Goal: Task Accomplishment & Management: Use online tool/utility

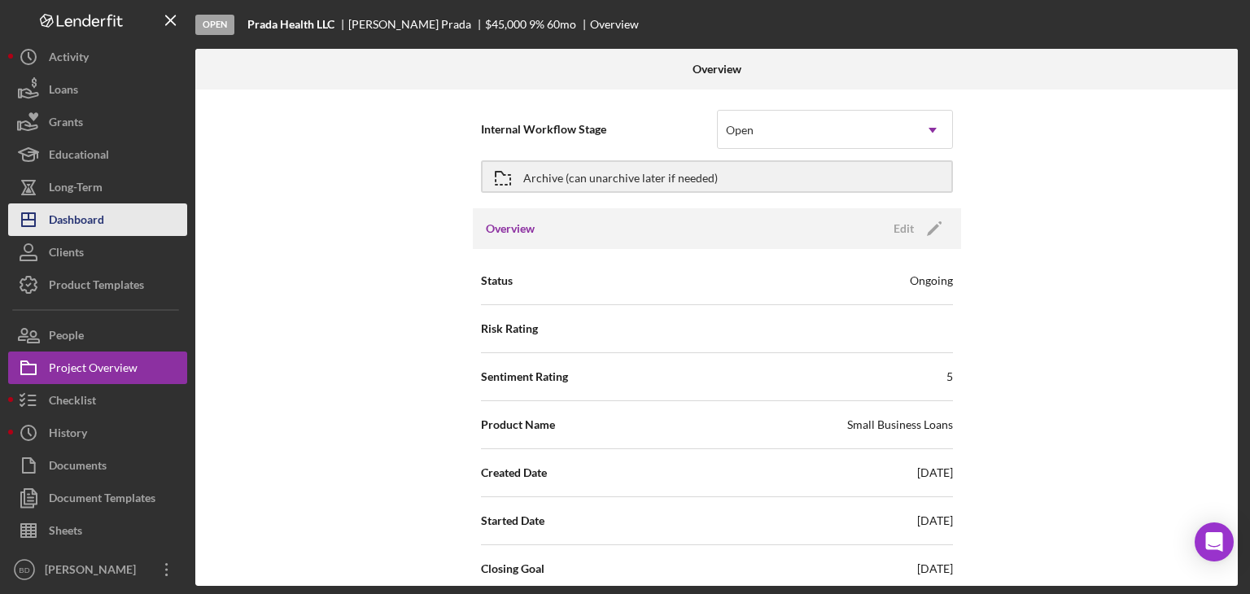
click at [101, 229] on div "Dashboard" at bounding box center [76, 222] width 55 height 37
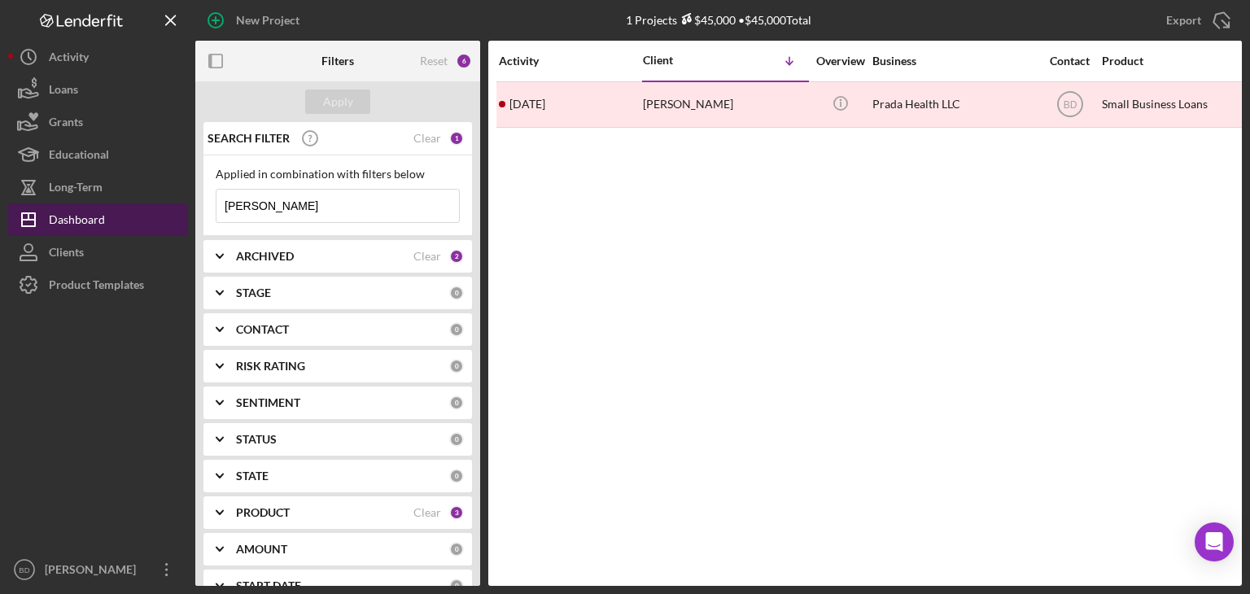
drag, startPoint x: 255, startPoint y: 206, endPoint x: 160, endPoint y: 206, distance: 94.4
click at [160, 206] on div "New Project 1 Projects $45,000 • $45,000 Total [PERSON_NAME] Export Icon/Export…" at bounding box center [625, 293] width 1234 height 586
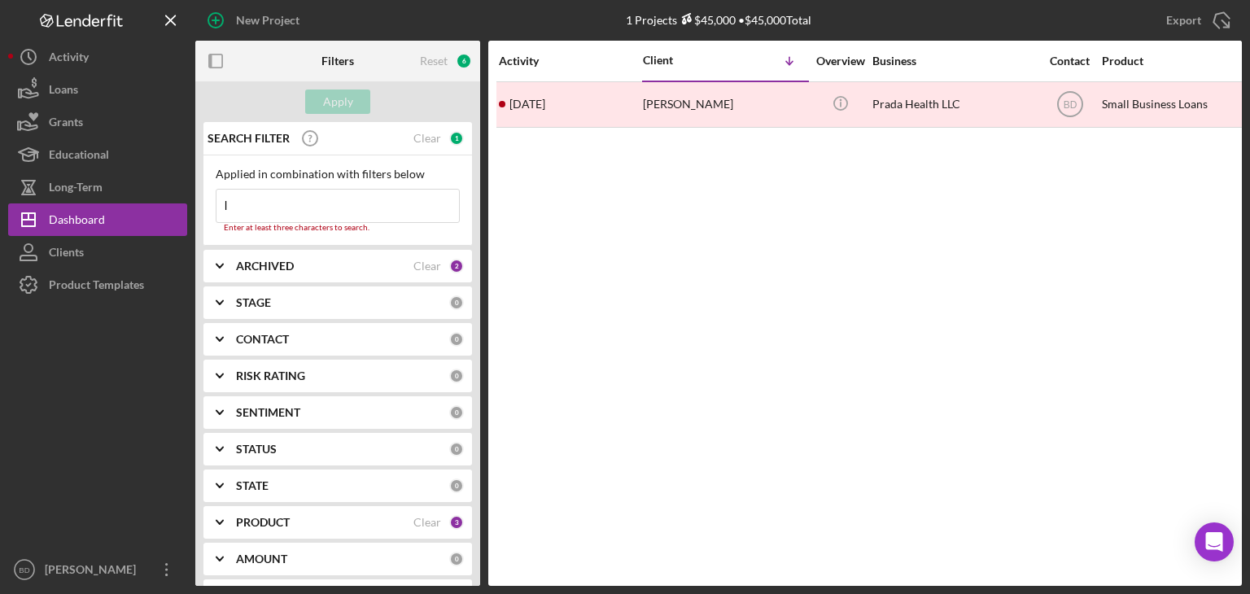
click at [251, 192] on div "Applied in combination with filters below l Icon/Menu Close Enter at least thre…" at bounding box center [338, 200] width 244 height 65
click at [248, 205] on input "l" at bounding box center [338, 206] width 243 height 33
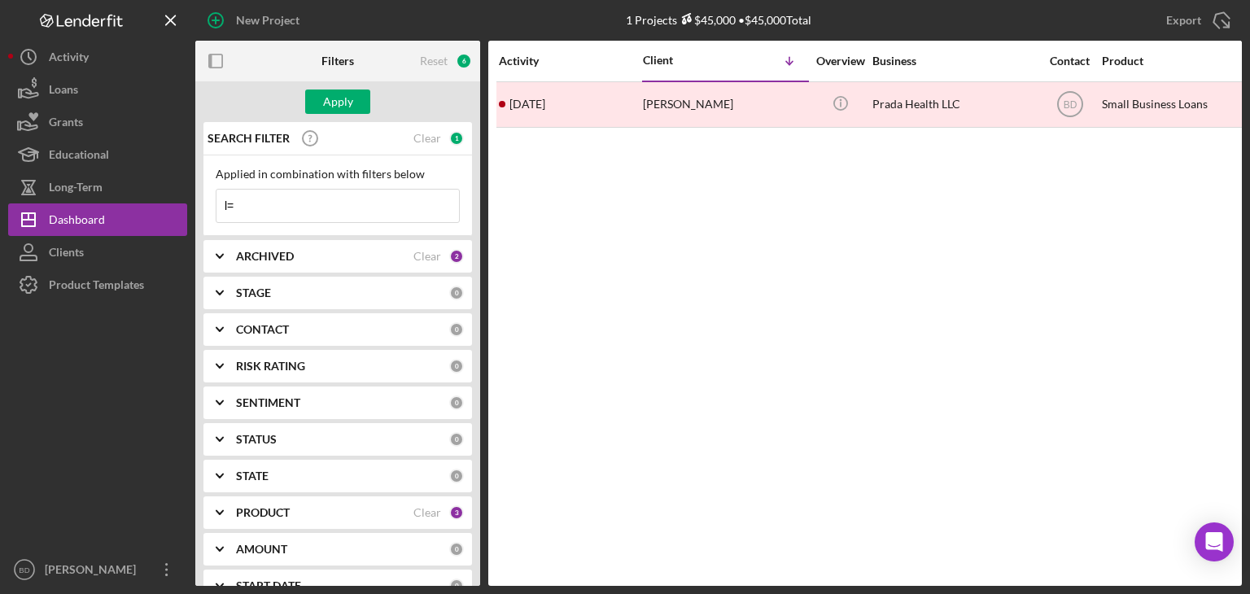
type input "l"
click at [248, 205] on icon at bounding box center [233, 206] width 33 height 33
click at [256, 257] on b "ARCHIVED" at bounding box center [265, 256] width 58 height 13
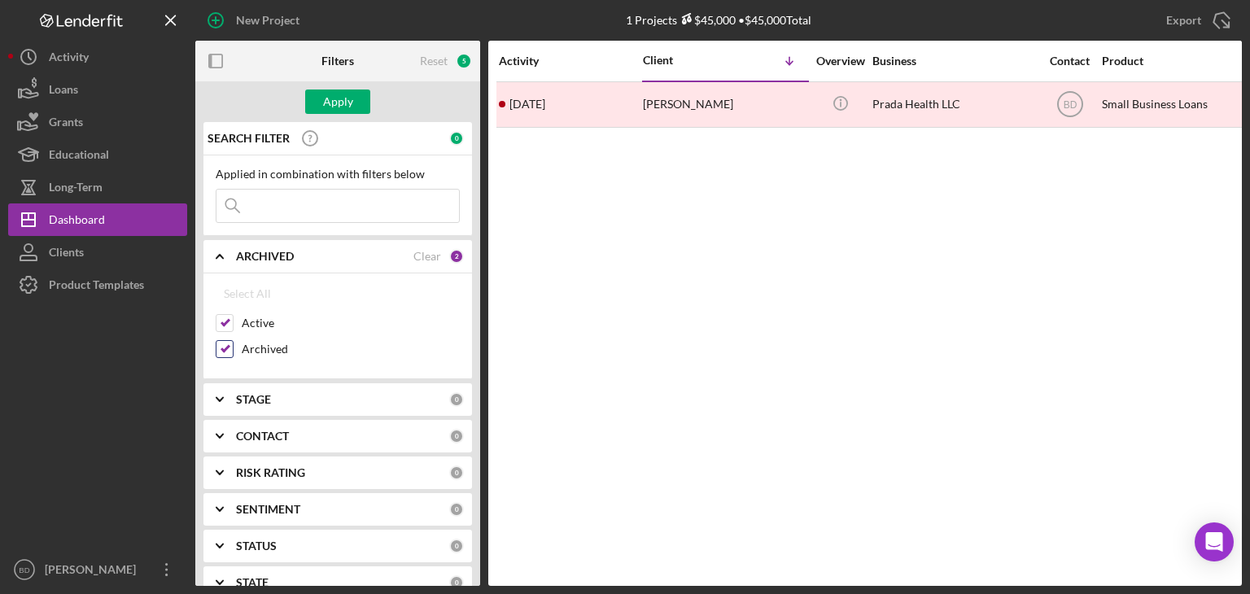
click at [221, 348] on input "Archived" at bounding box center [225, 349] width 16 height 16
checkbox input "false"
click at [338, 100] on div "Apply" at bounding box center [338, 102] width 30 height 24
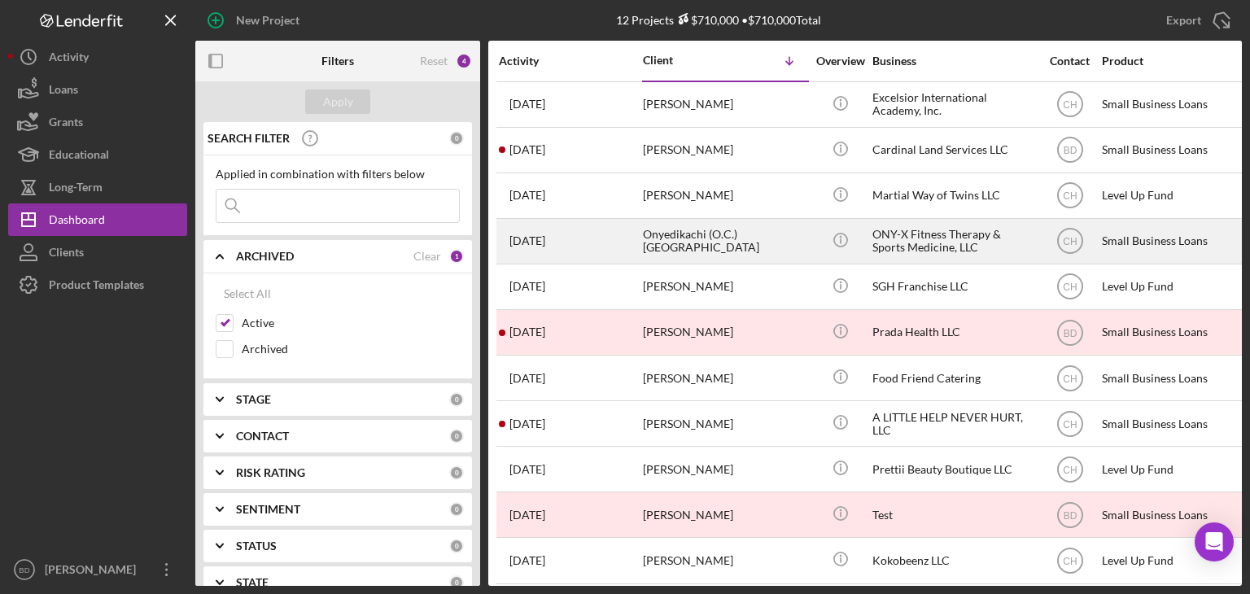
click at [747, 230] on div "Onyedikachi (O.C.) [GEOGRAPHIC_DATA]" at bounding box center [724, 241] width 163 height 43
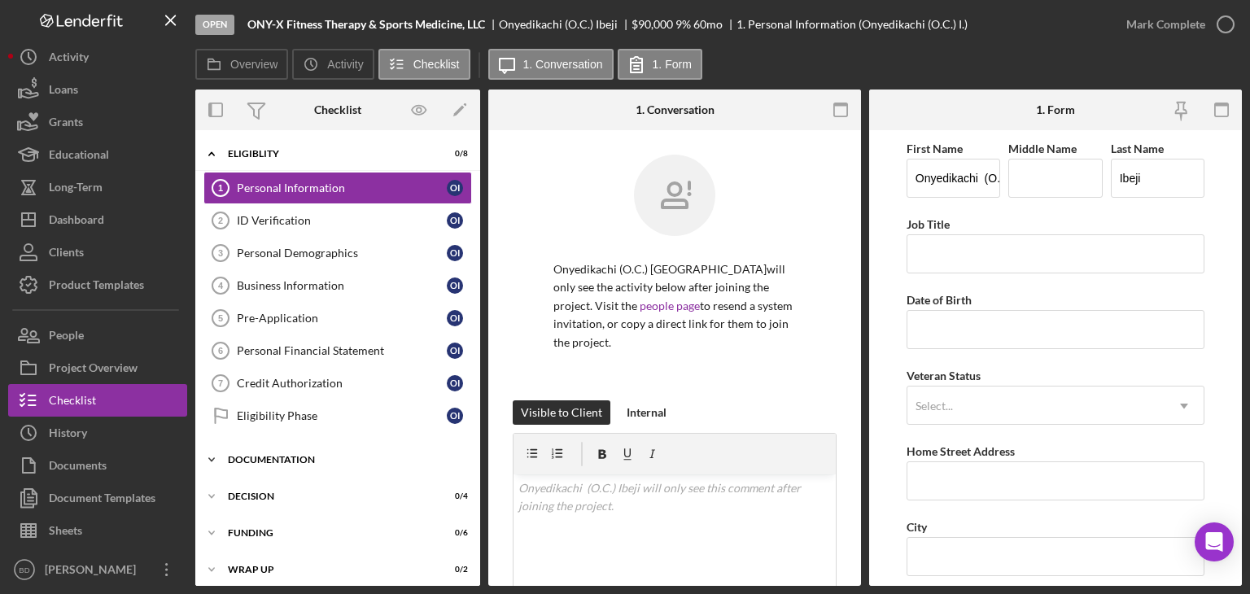
click at [297, 465] on div "Icon/Expander Documentation 0 / 18" at bounding box center [337, 460] width 285 height 33
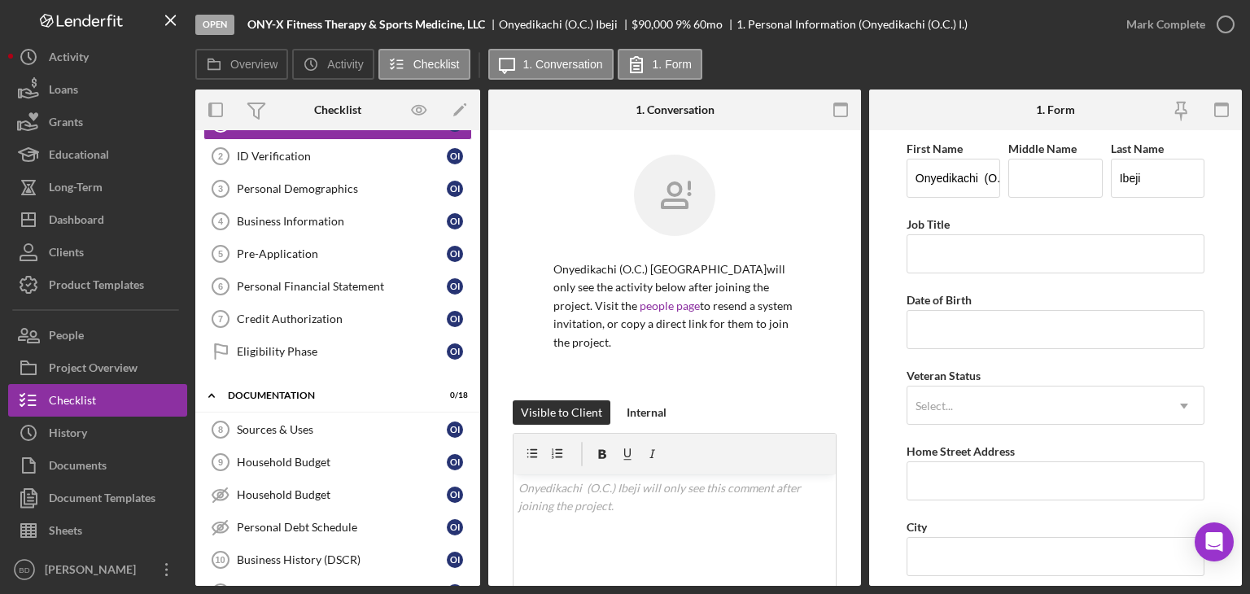
scroll to position [25, 0]
